Goal: Task Accomplishment & Management: Use online tool/utility

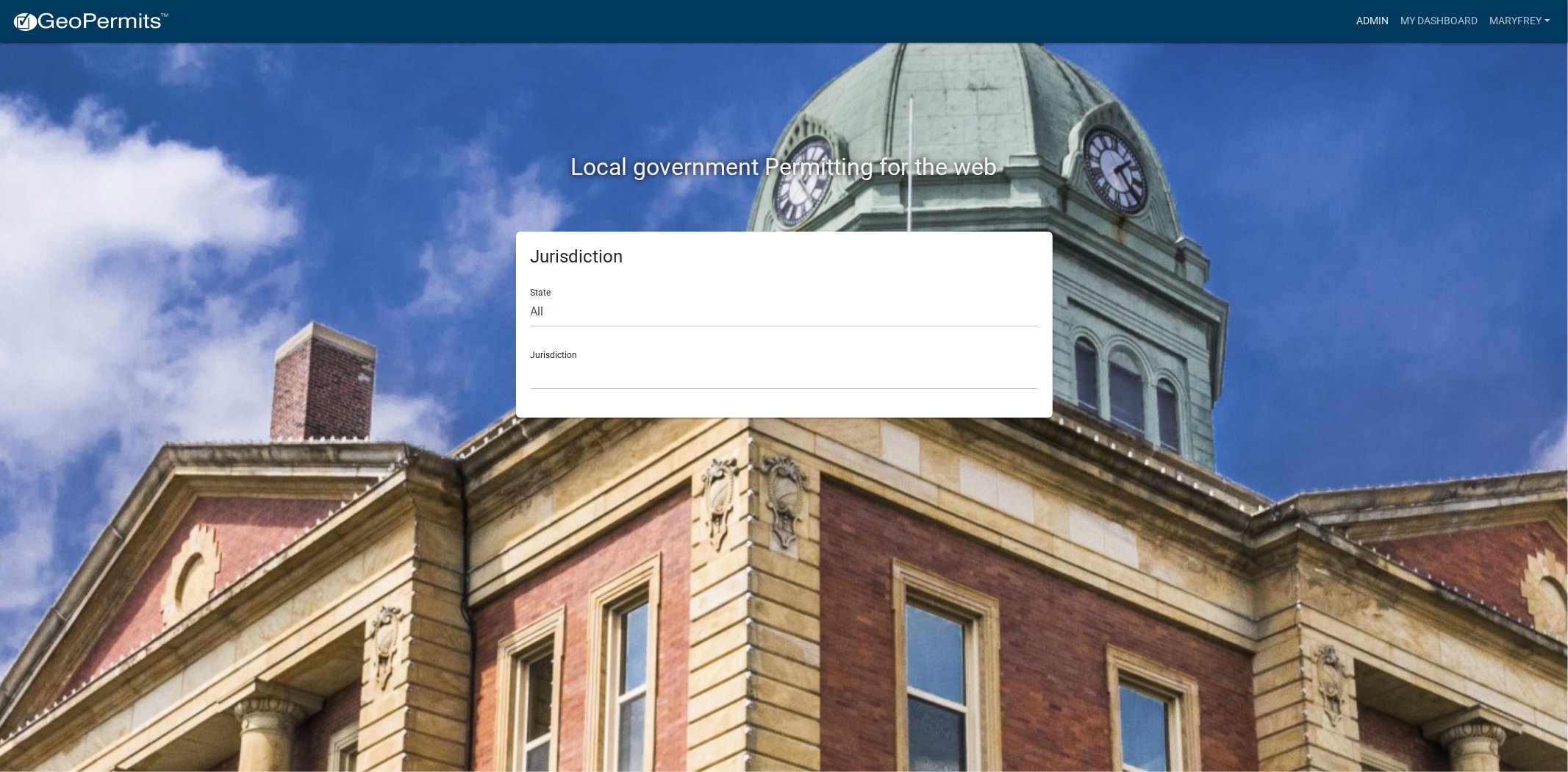
click at [1379, 17] on link "Admin" at bounding box center [1372, 21] width 44 height 28
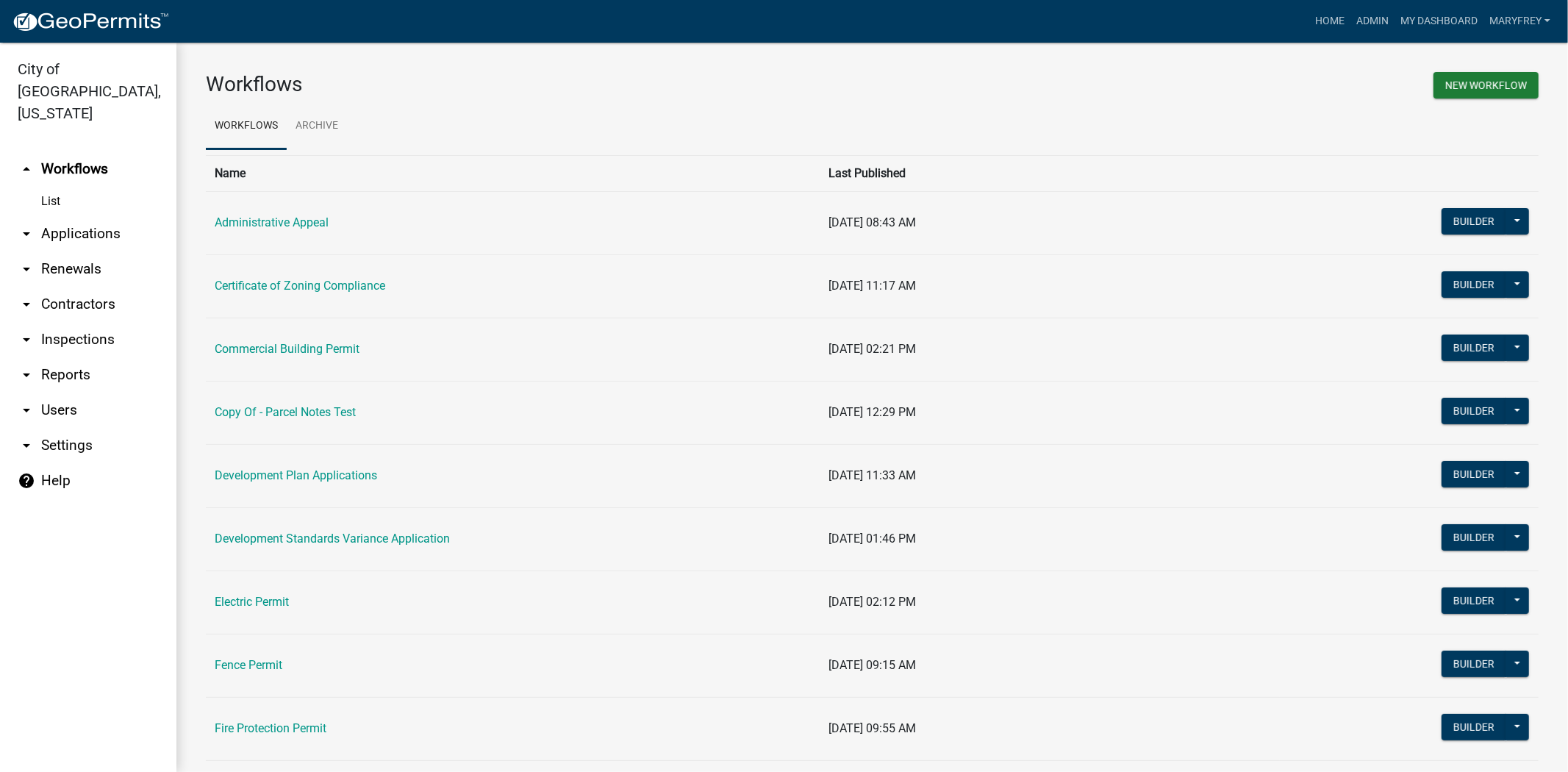
click at [93, 216] on link "arrow_drop_down Applications" at bounding box center [88, 234] width 176 height 36
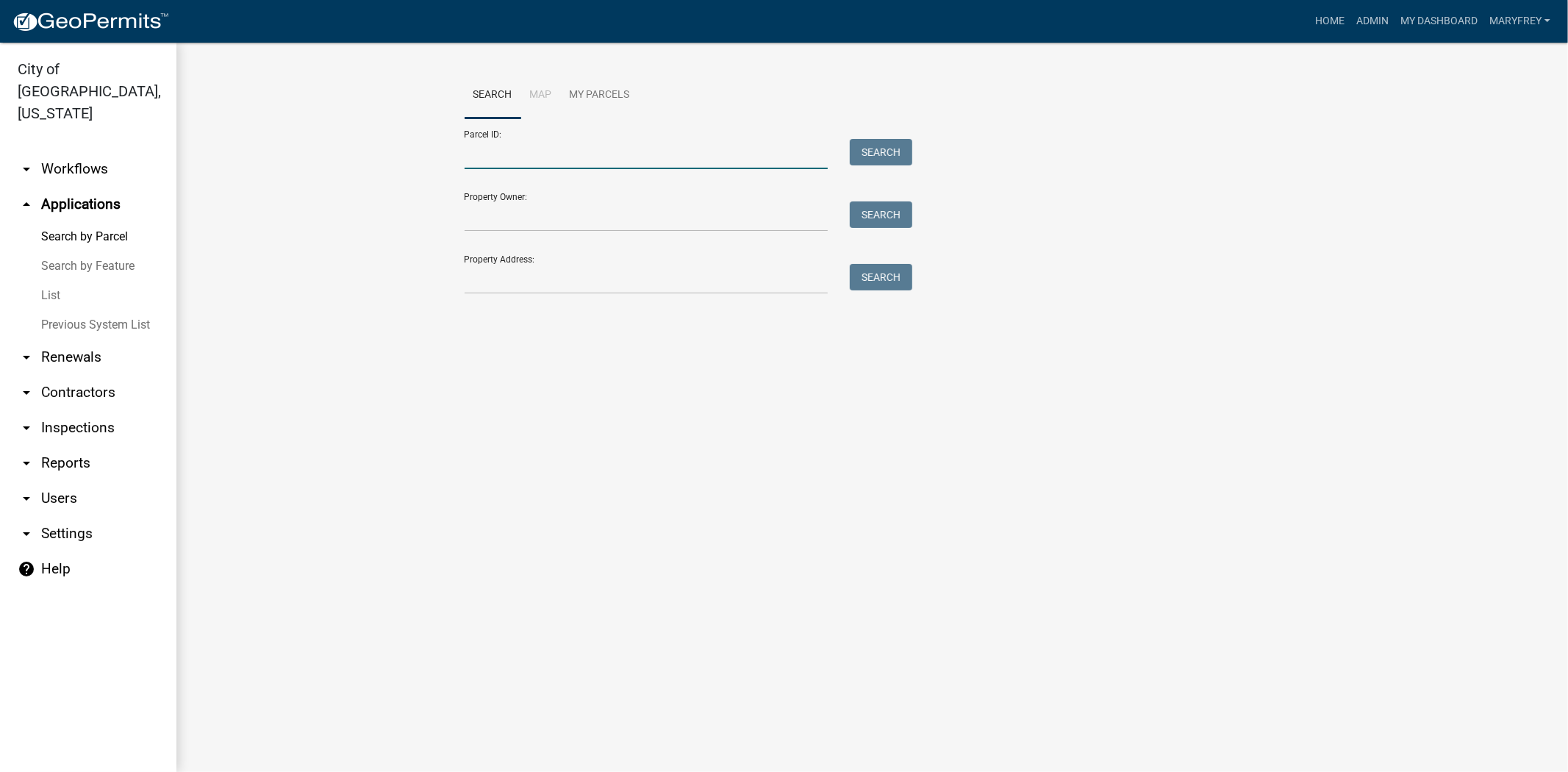
click at [491, 163] on input "Parcel ID:" at bounding box center [646, 154] width 364 height 30
type input "10-42-01-400-621.000-039"
click at [873, 160] on button "Search" at bounding box center [880, 152] width 62 height 27
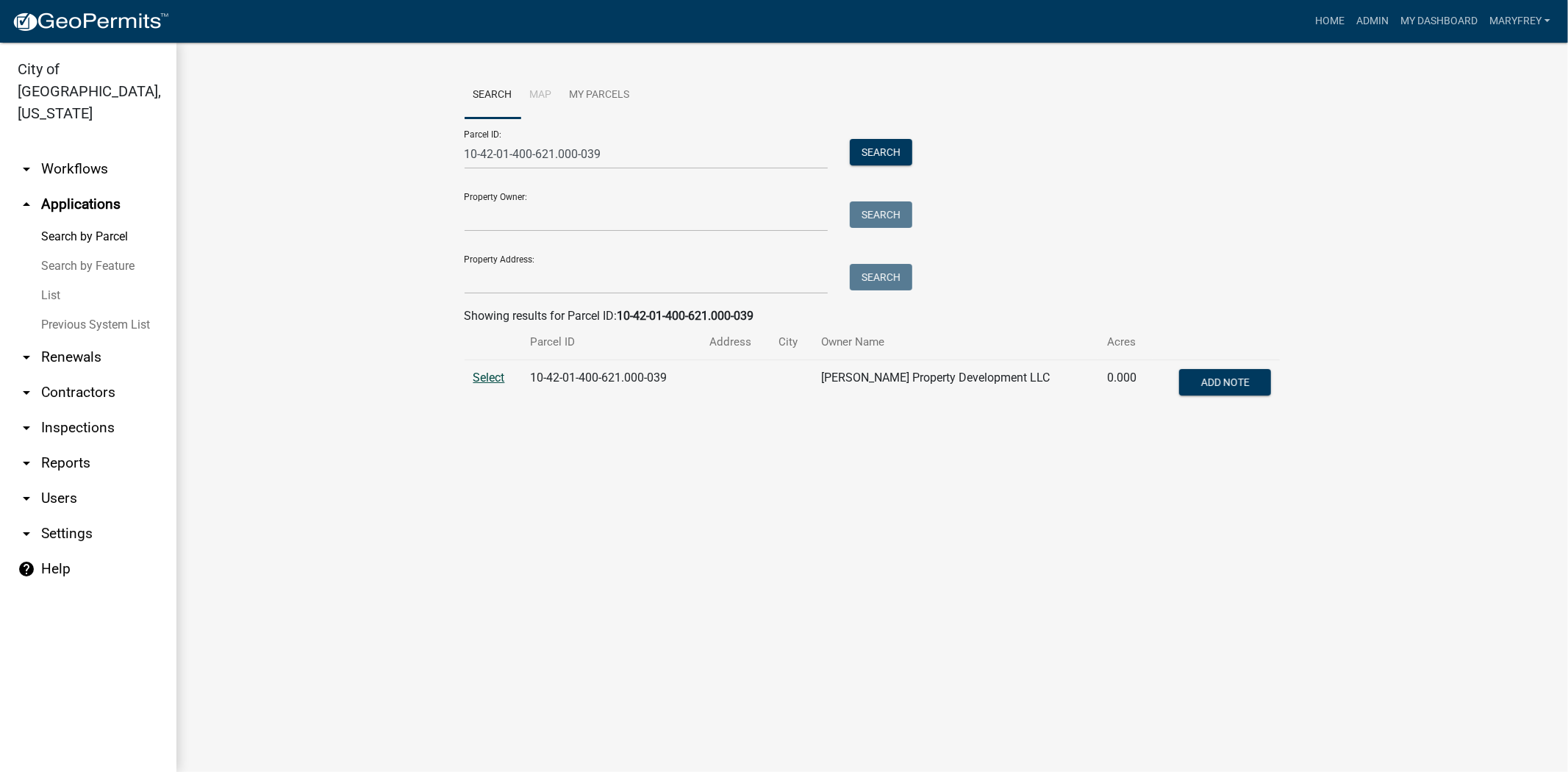
click at [491, 380] on span "Select" at bounding box center [490, 377] width 32 height 14
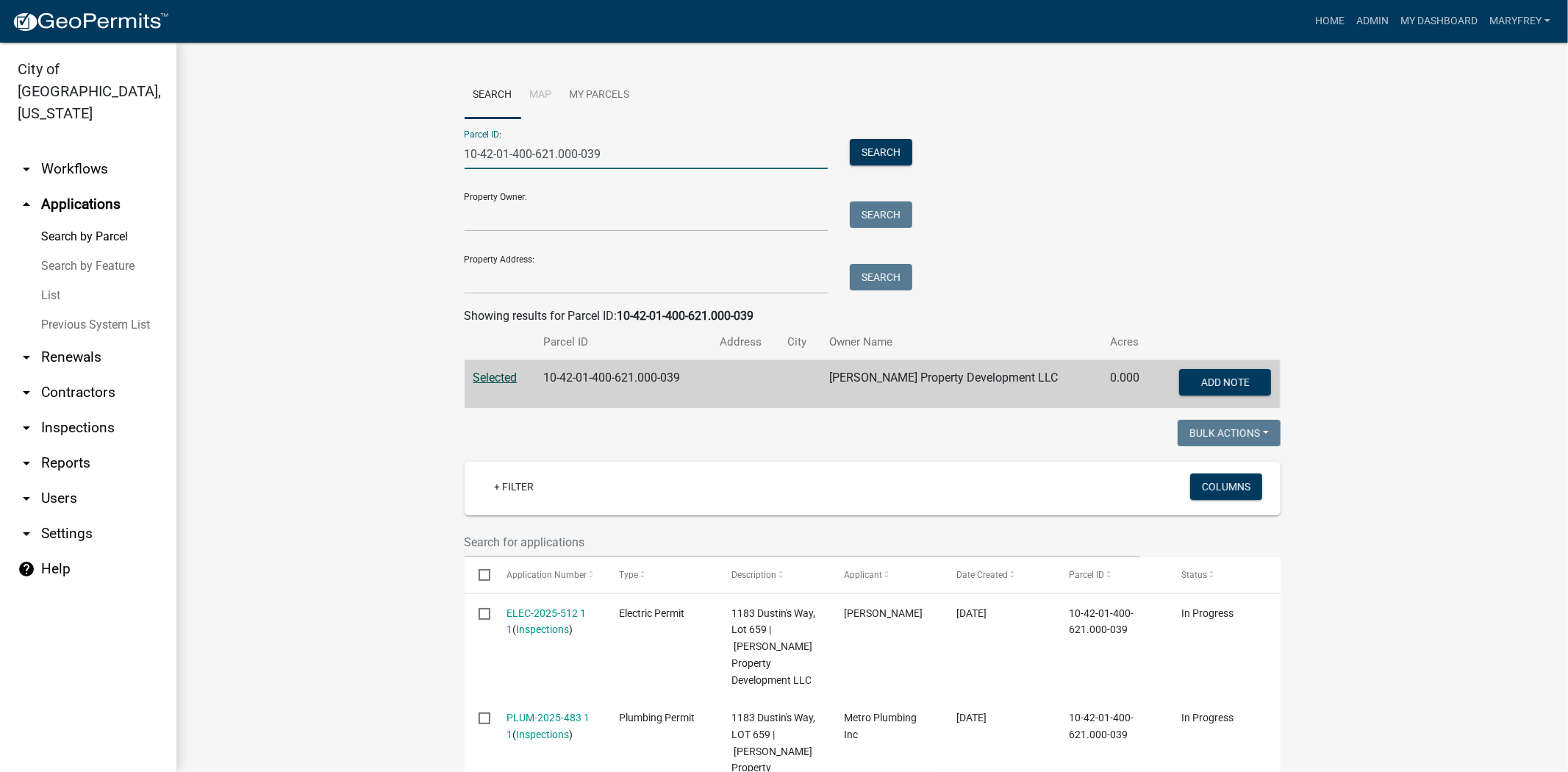
drag, startPoint x: 579, startPoint y: 157, endPoint x: 421, endPoint y: 166, distance: 158.3
click at [421, 166] on wm-workflow-application-search-view "Search Map My Parcels Parcel ID: 10-42-01-400-621.000-039 Search Property Owner…" at bounding box center [872, 628] width 1333 height 1114
